Goal: Information Seeking & Learning: Learn about a topic

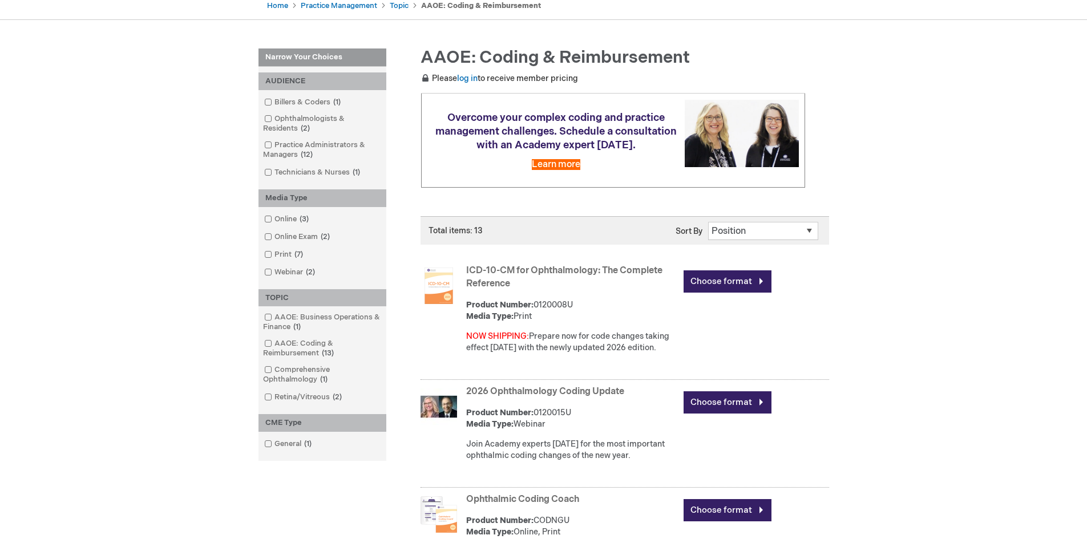
scroll to position [57, 0]
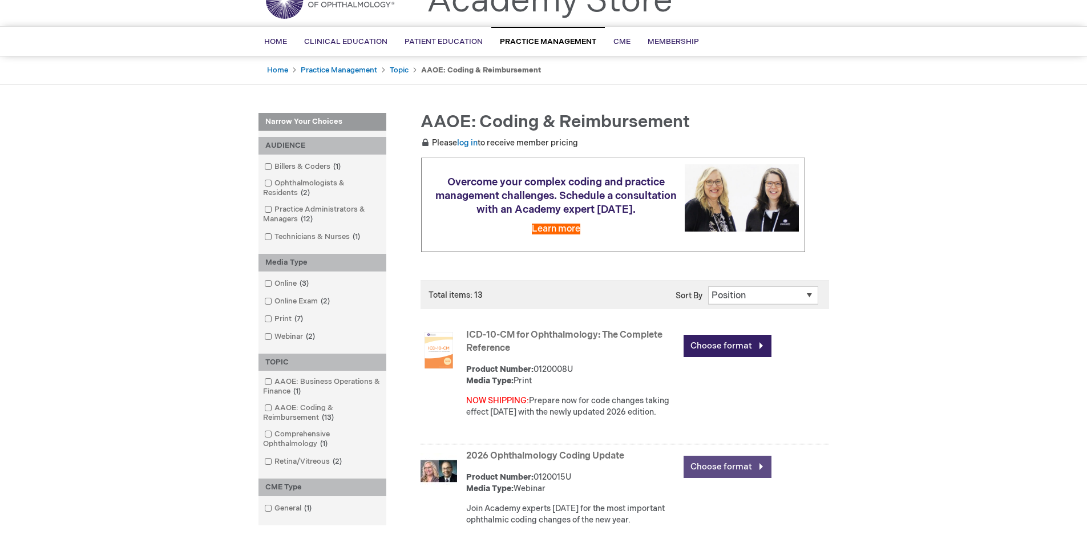
click at [748, 462] on link "Choose format" at bounding box center [728, 467] width 88 height 22
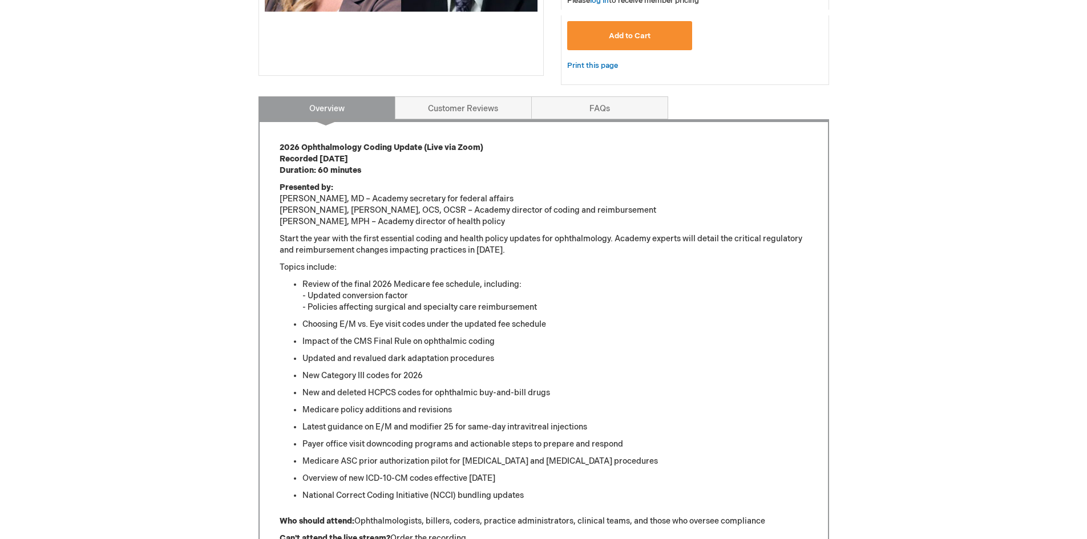
scroll to position [285, 0]
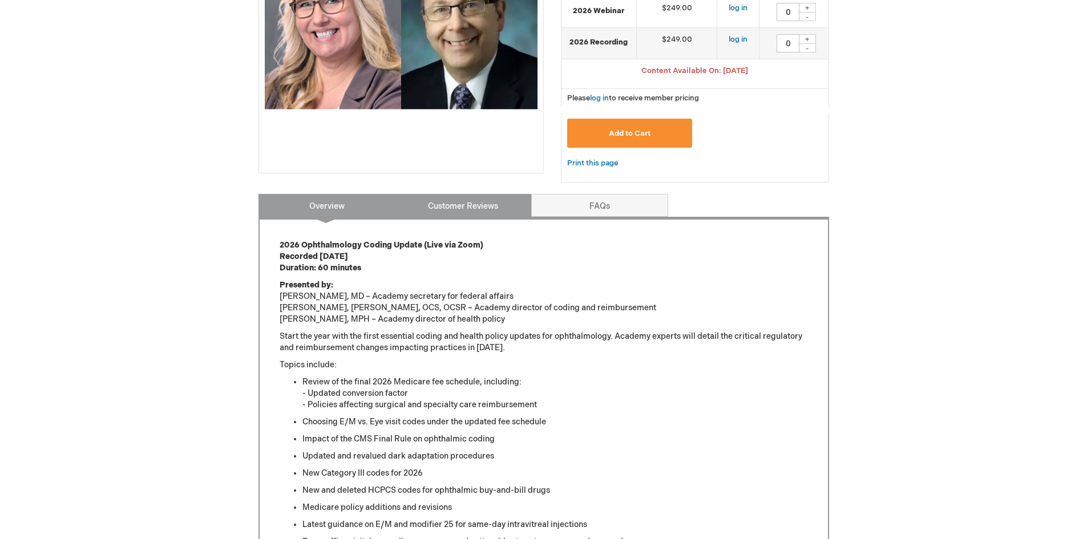
click at [453, 199] on link "Customer Reviews" at bounding box center [463, 205] width 137 height 23
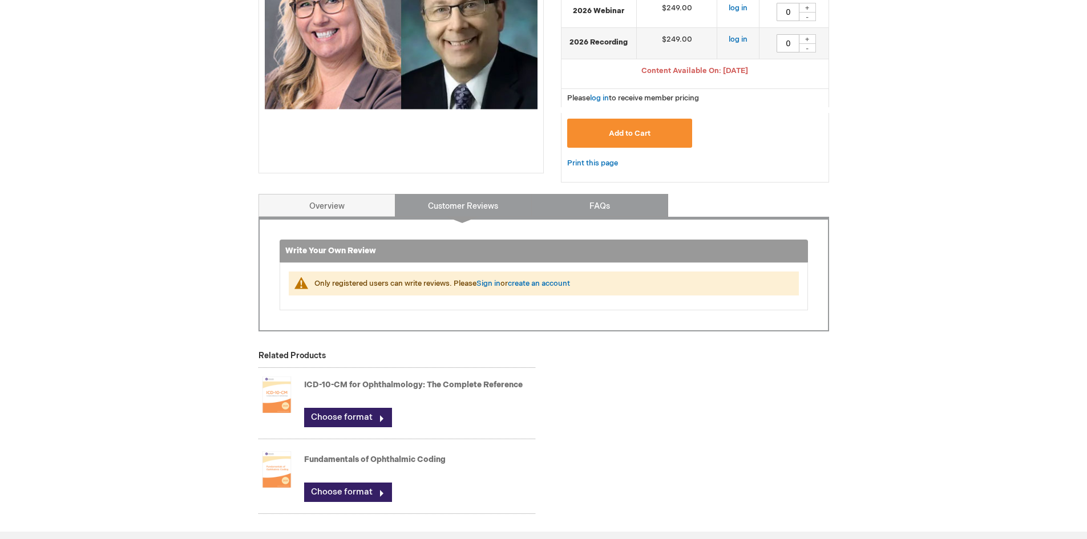
click at [612, 207] on link "FAQs" at bounding box center [599, 205] width 137 height 23
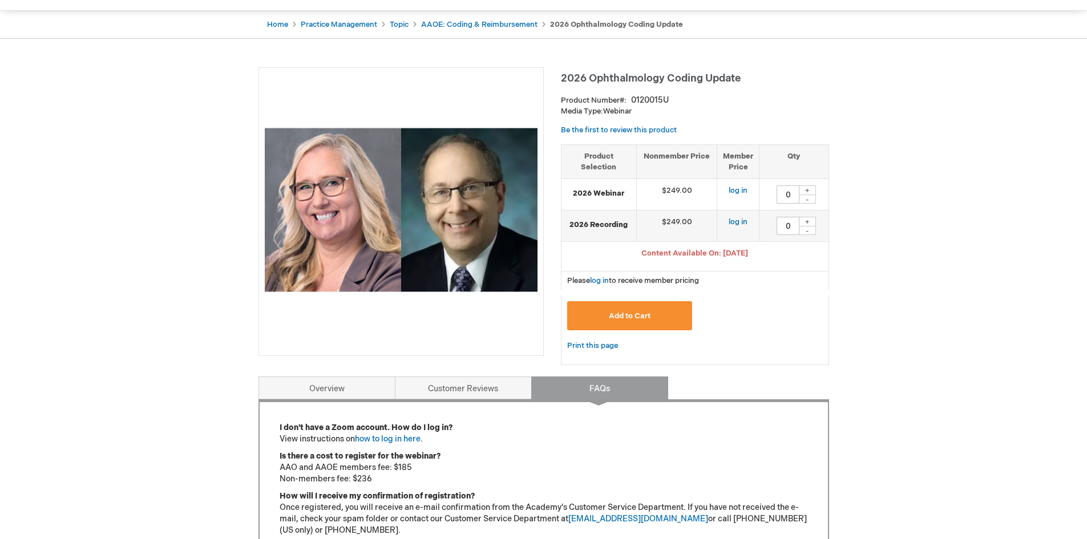
scroll to position [0, 0]
